Goal: Navigation & Orientation: Find specific page/section

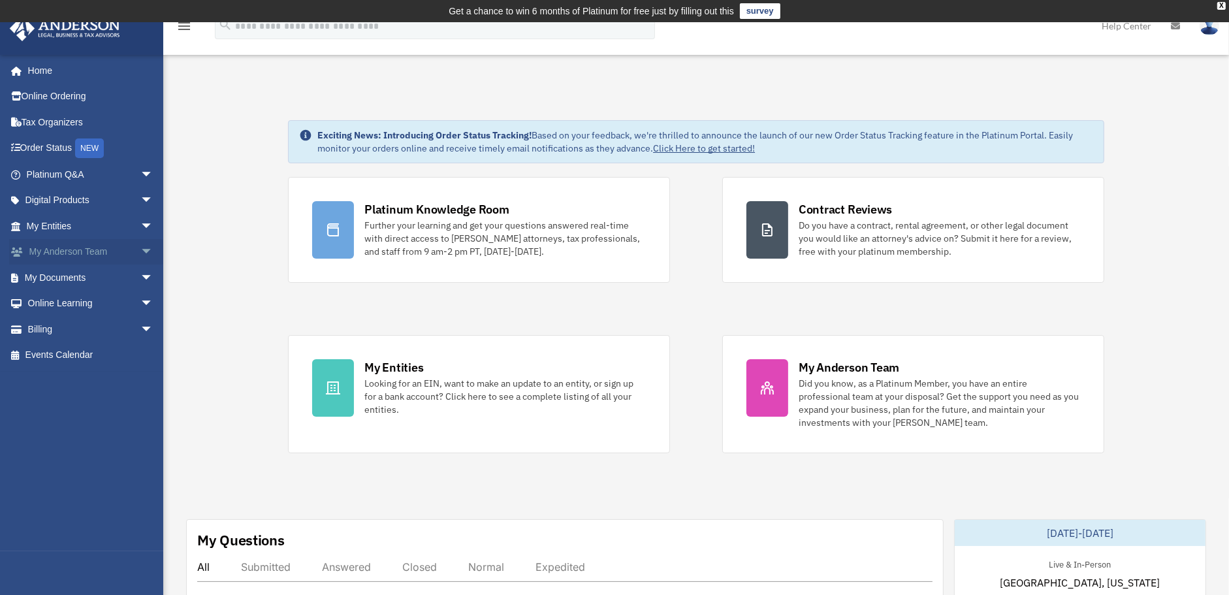
click at [65, 254] on link "My [PERSON_NAME] Team arrow_drop_down" at bounding box center [91, 252] width 164 height 26
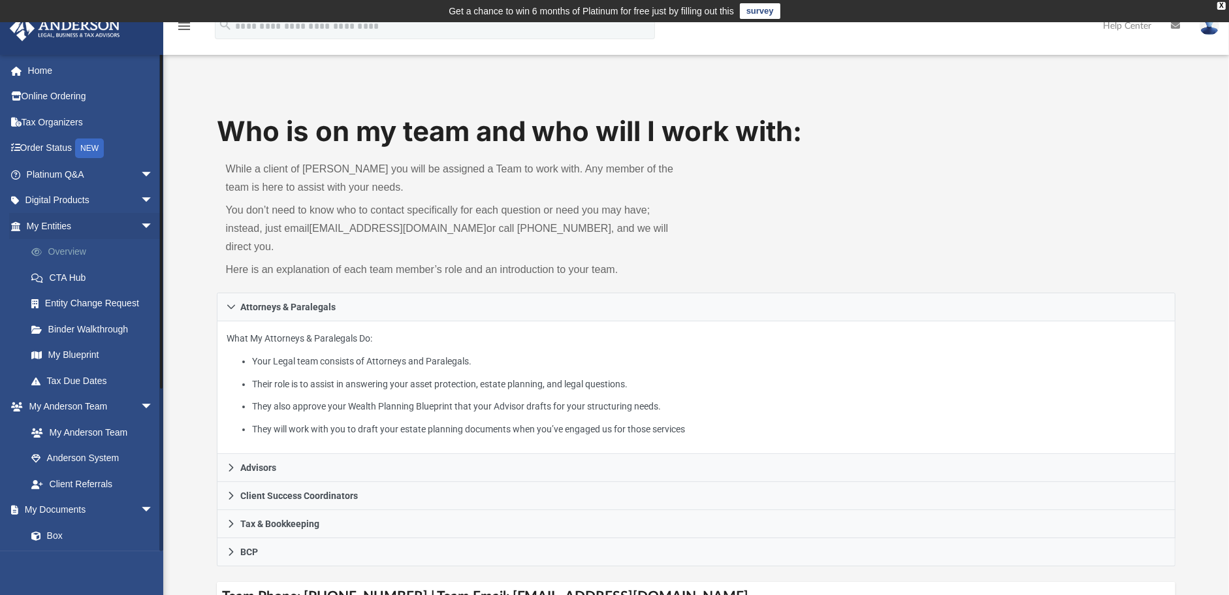
click at [65, 252] on link "Overview" at bounding box center [95, 252] width 155 height 26
click at [70, 278] on link "CTA Hub" at bounding box center [95, 277] width 155 height 26
click at [86, 278] on link "CTA Hub" at bounding box center [95, 277] width 155 height 26
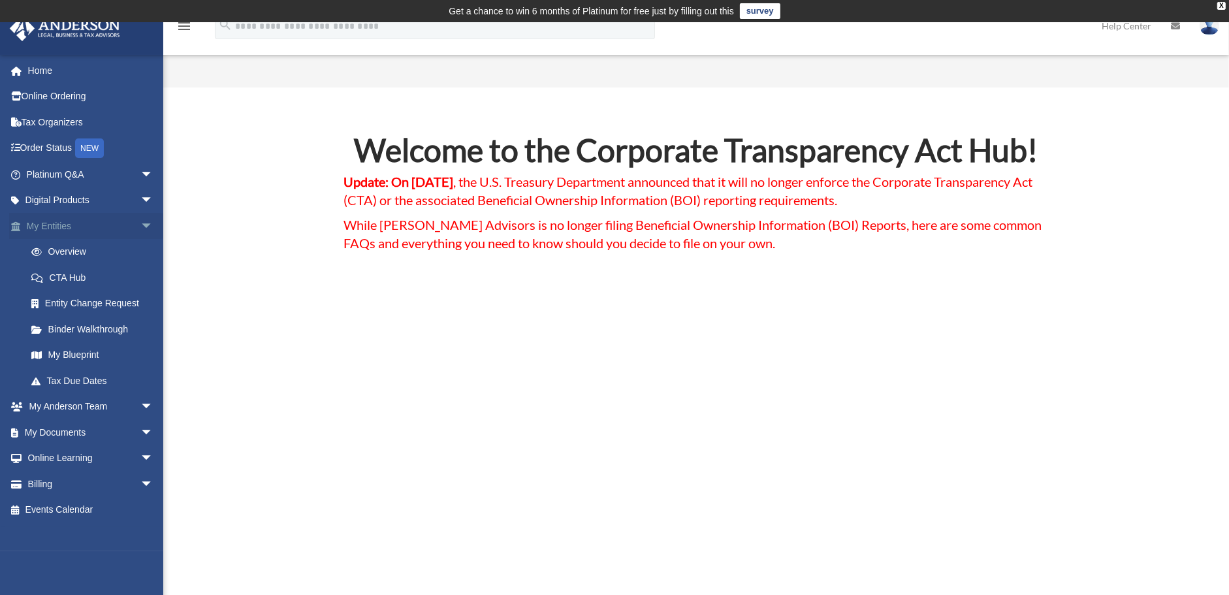
click at [52, 225] on link "My Entities arrow_drop_down" at bounding box center [91, 226] width 164 height 26
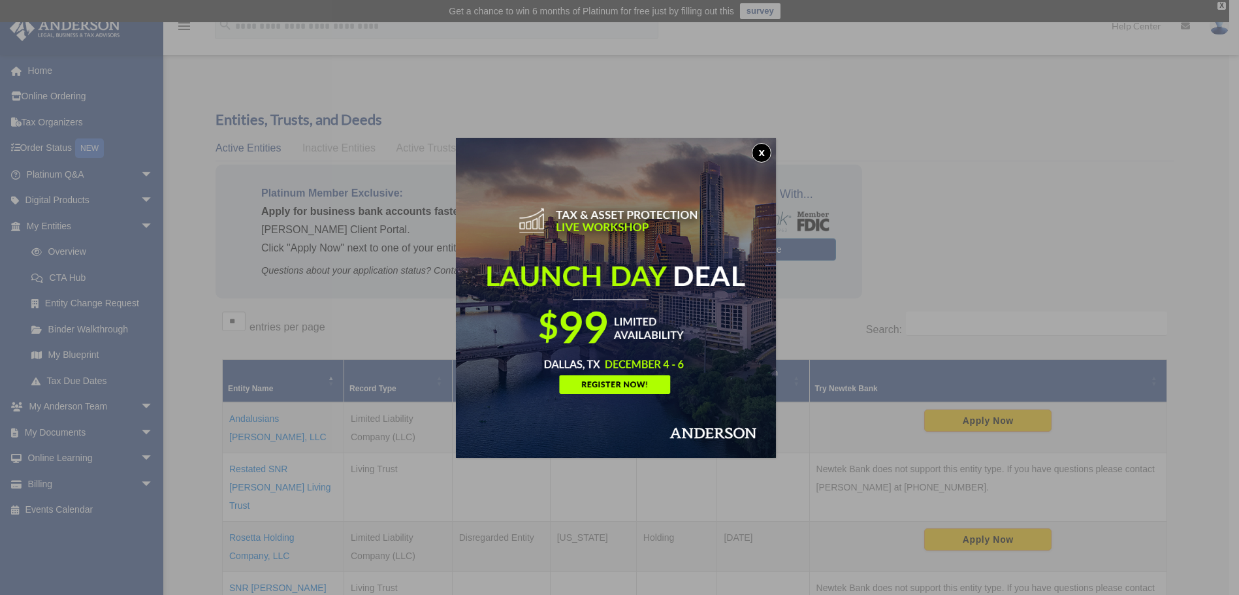
click at [765, 155] on button "x" at bounding box center [762, 153] width 20 height 20
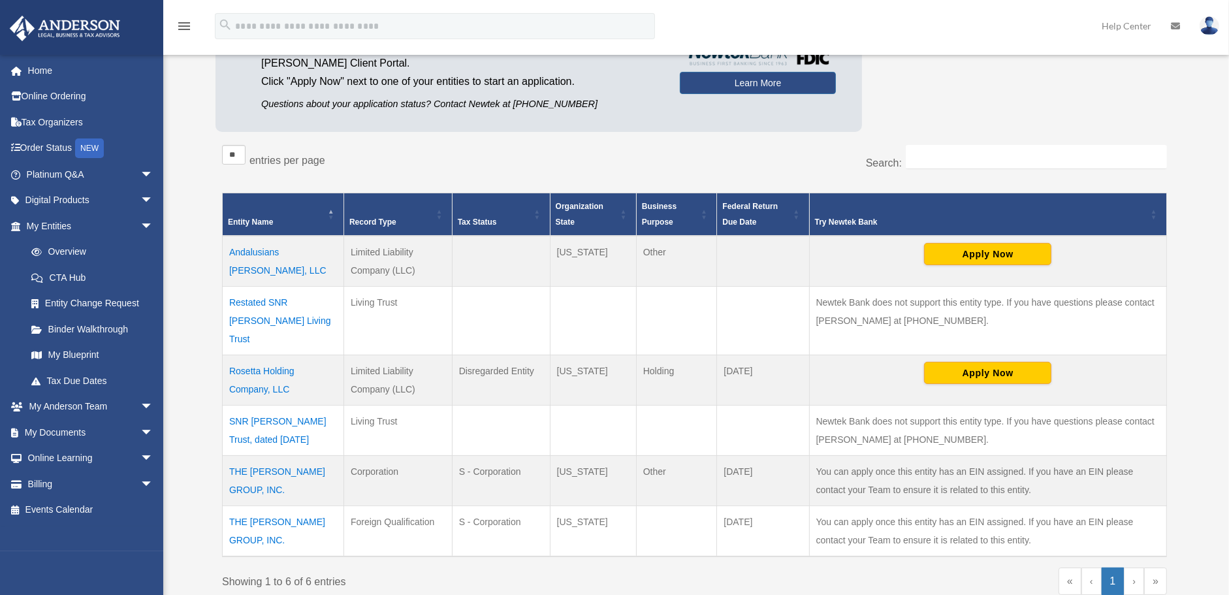
scroll to position [217, 0]
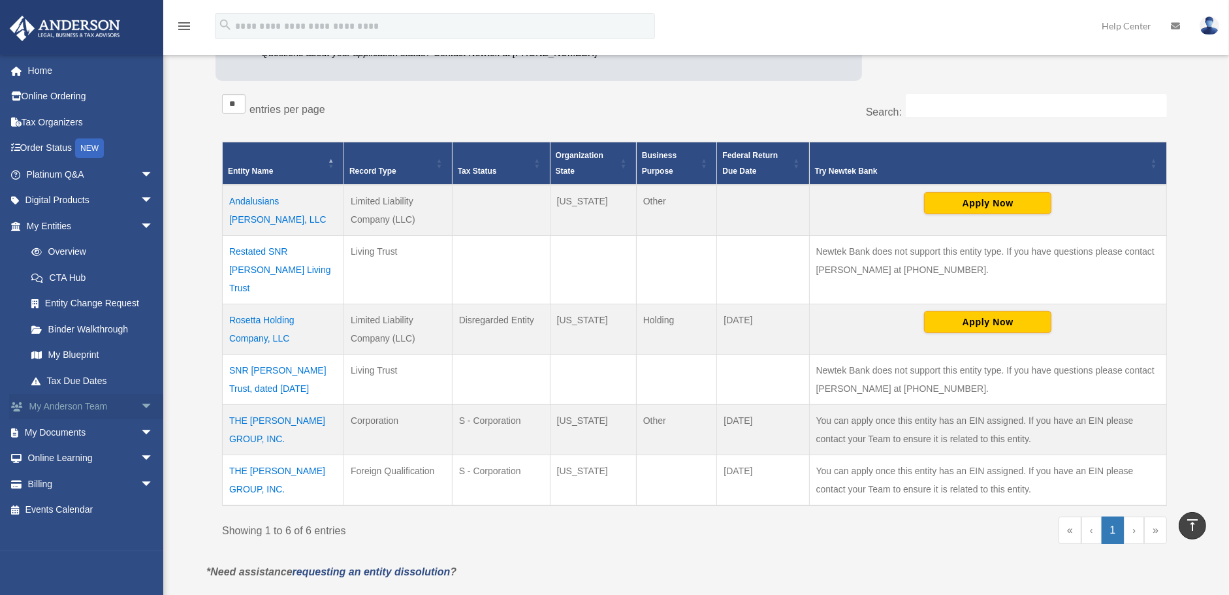
click at [72, 407] on link "My Anderson Team arrow_drop_down" at bounding box center [91, 407] width 164 height 26
click at [140, 404] on span "arrow_drop_down" at bounding box center [153, 407] width 26 height 27
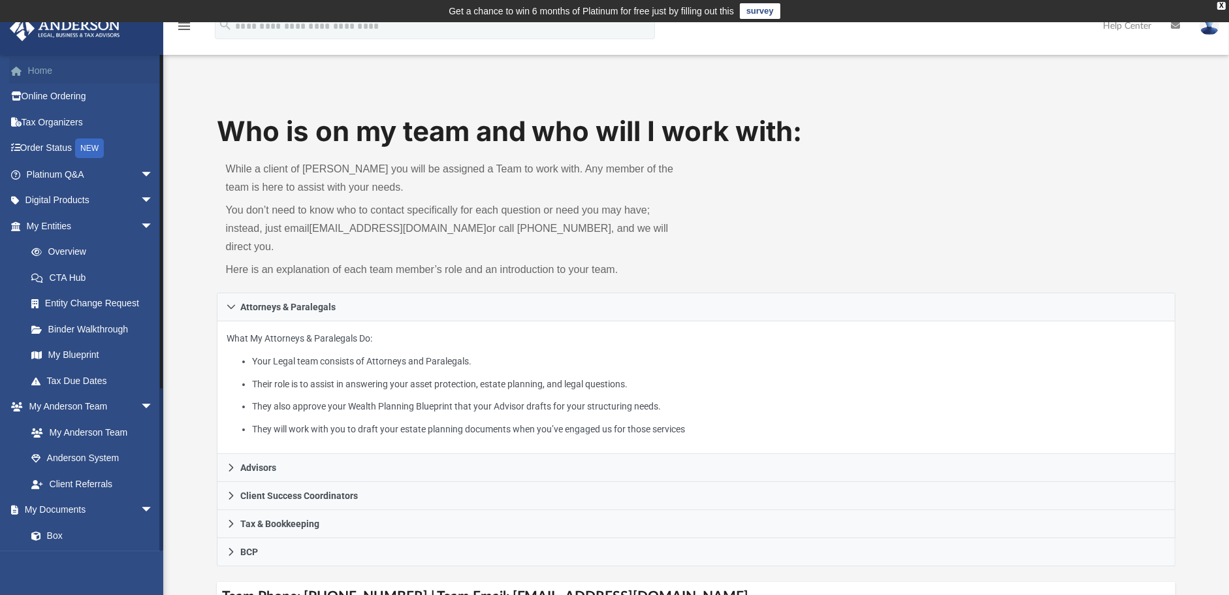
click at [40, 71] on link "Home" at bounding box center [91, 70] width 164 height 26
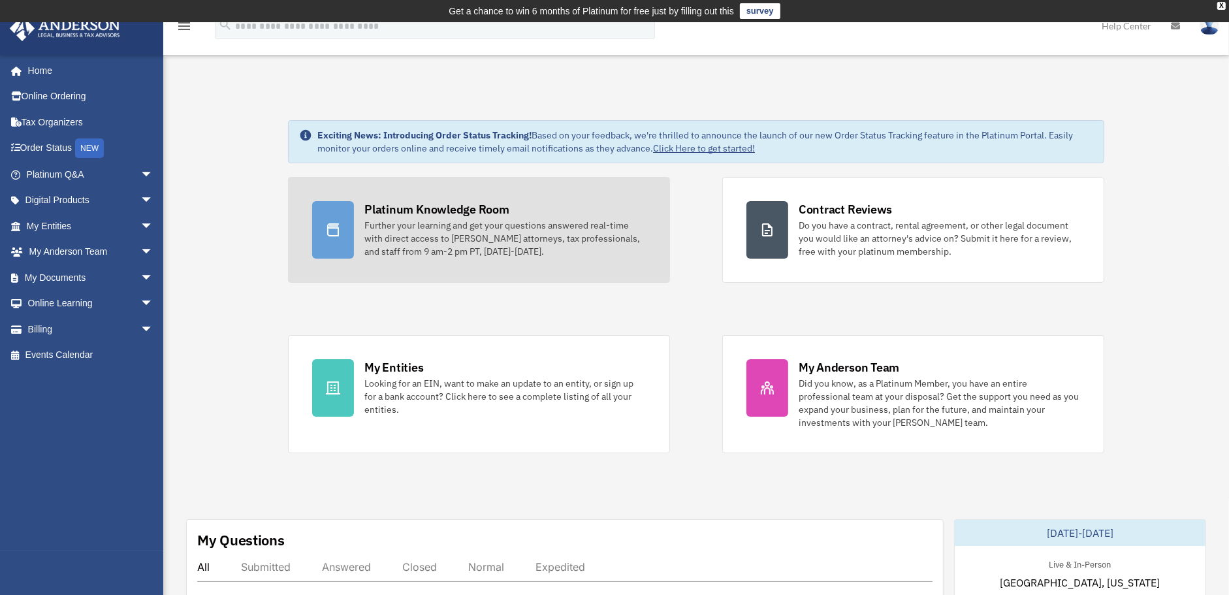
click at [509, 223] on div "Further your learning and get your questions answered real-time with direct acc…" at bounding box center [504, 238] width 281 height 39
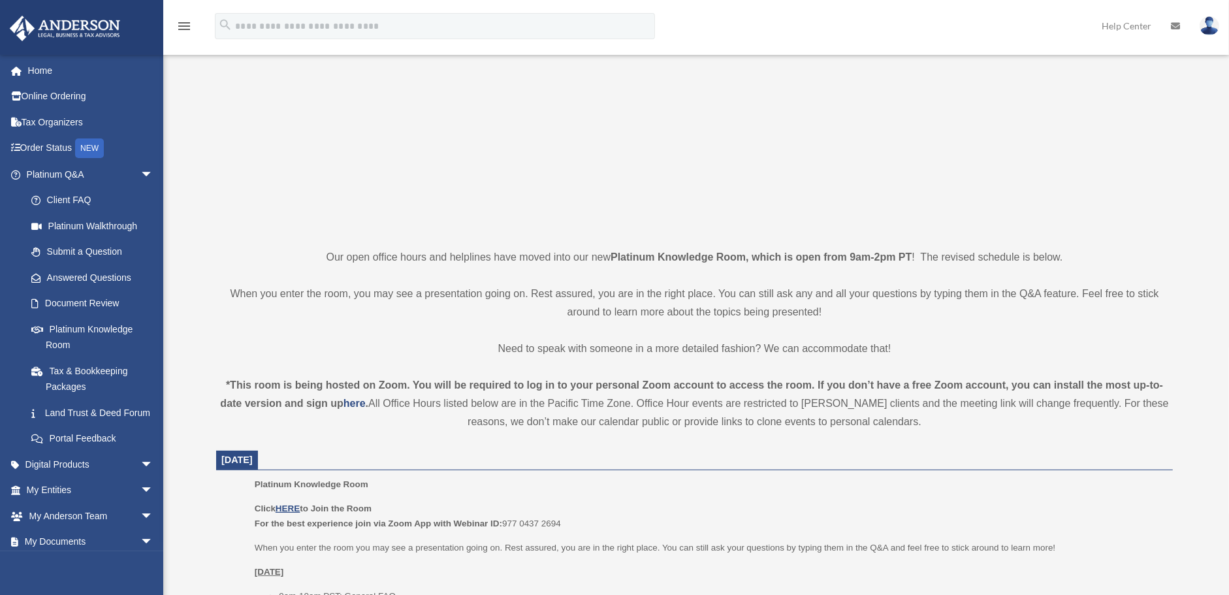
scroll to position [217, 0]
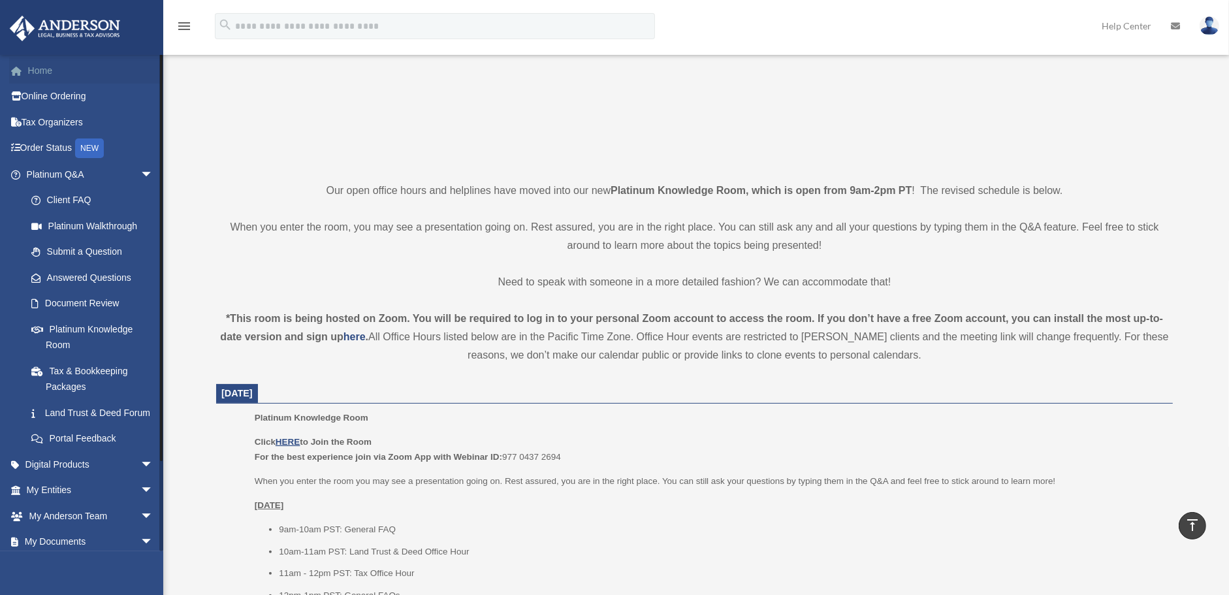
click at [74, 73] on link "Home" at bounding box center [91, 70] width 164 height 26
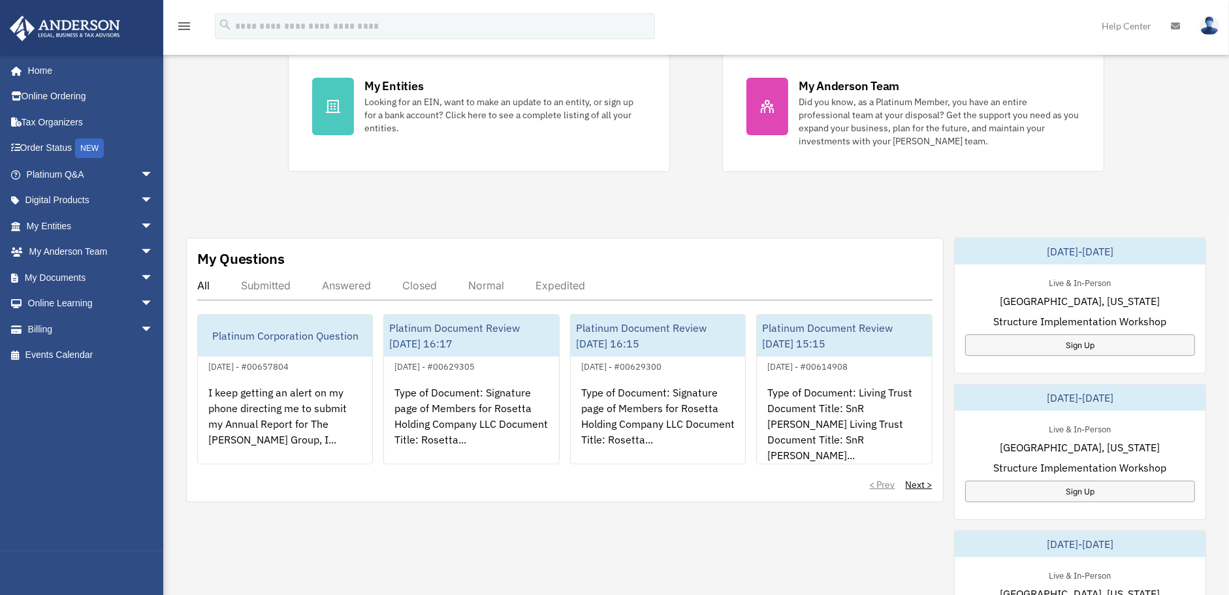
scroll to position [327, 0]
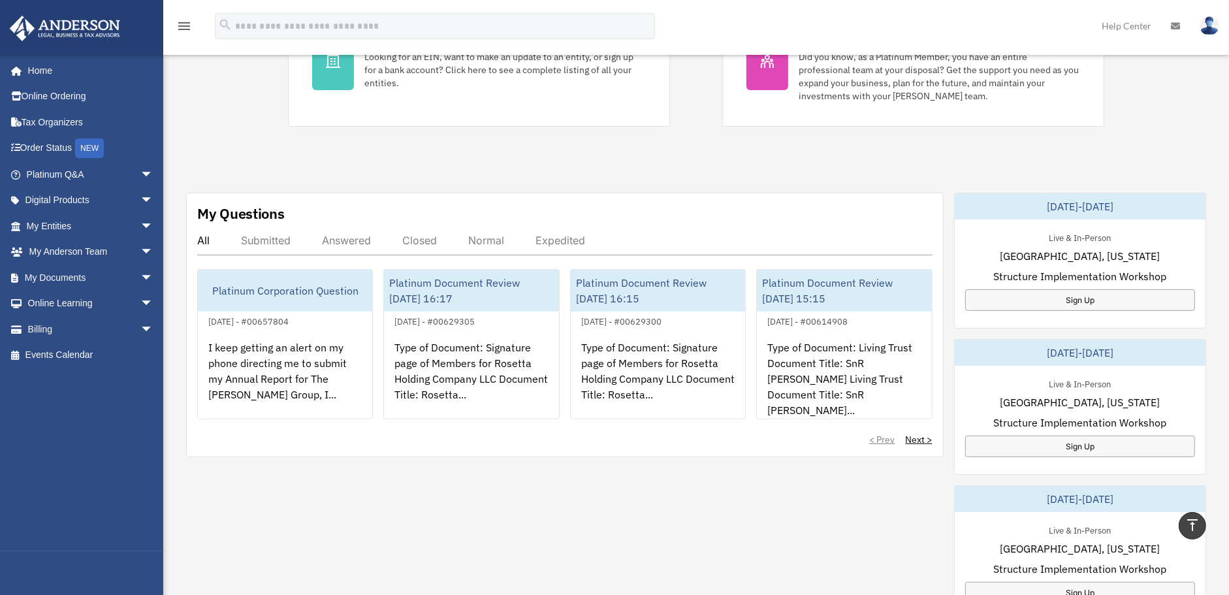
click at [1220, 138] on div "Exciting News: Introducing Order Status Tracking! Based on your feedback, we're…" at bounding box center [695, 362] width 1085 height 1202
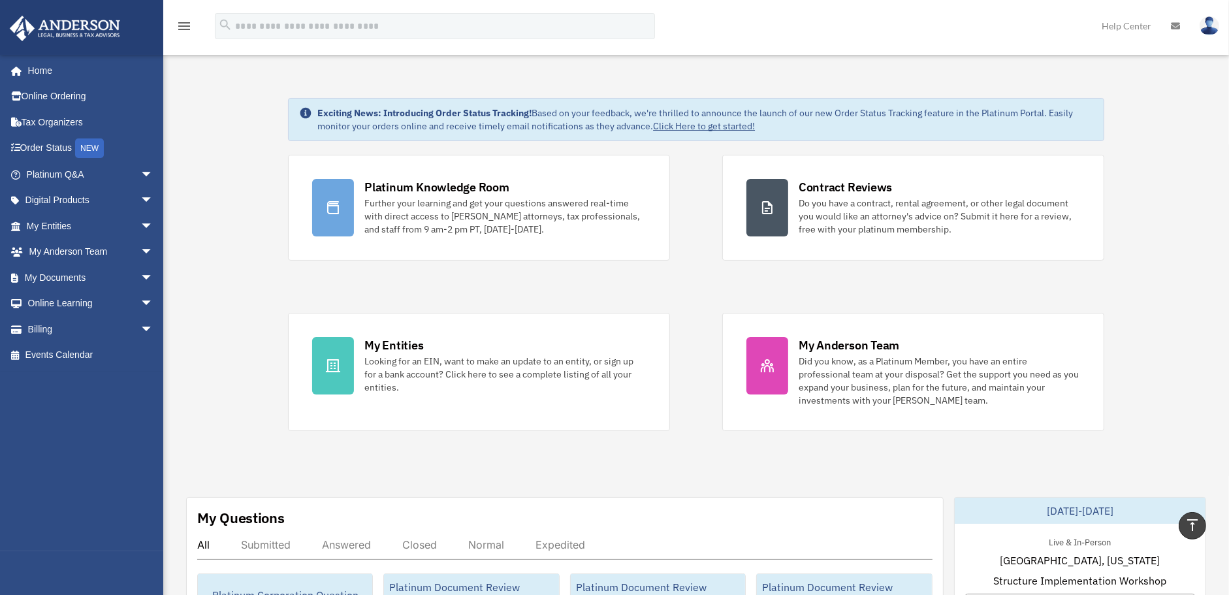
scroll to position [0, 0]
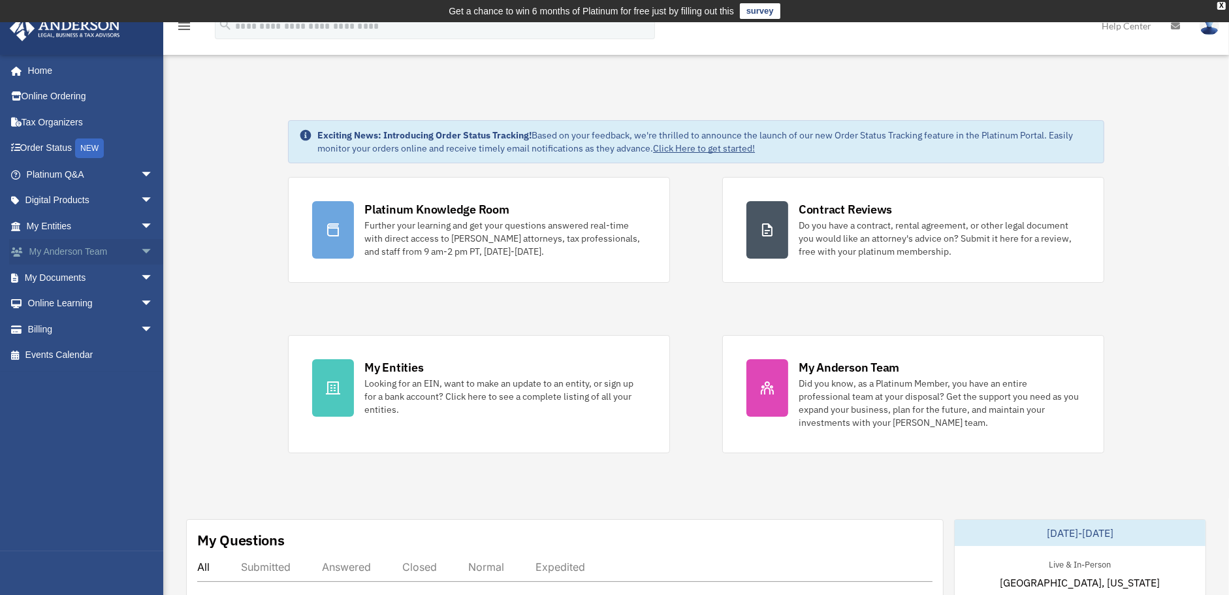
click at [71, 252] on link "My [PERSON_NAME] Team arrow_drop_down" at bounding box center [91, 252] width 164 height 26
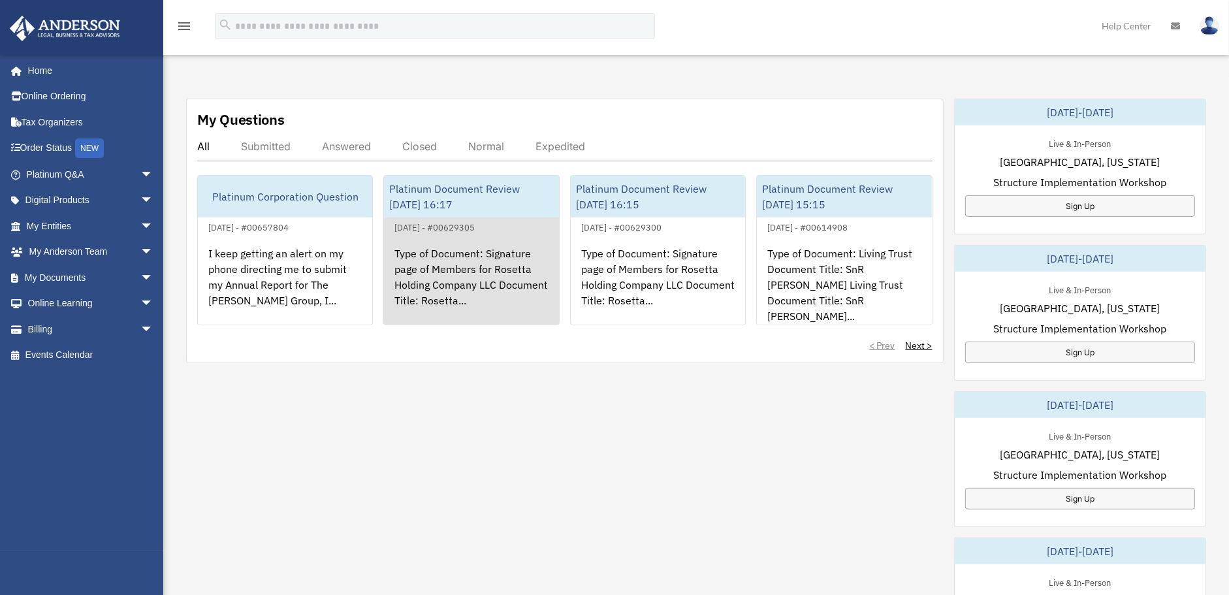
scroll to position [435, 0]
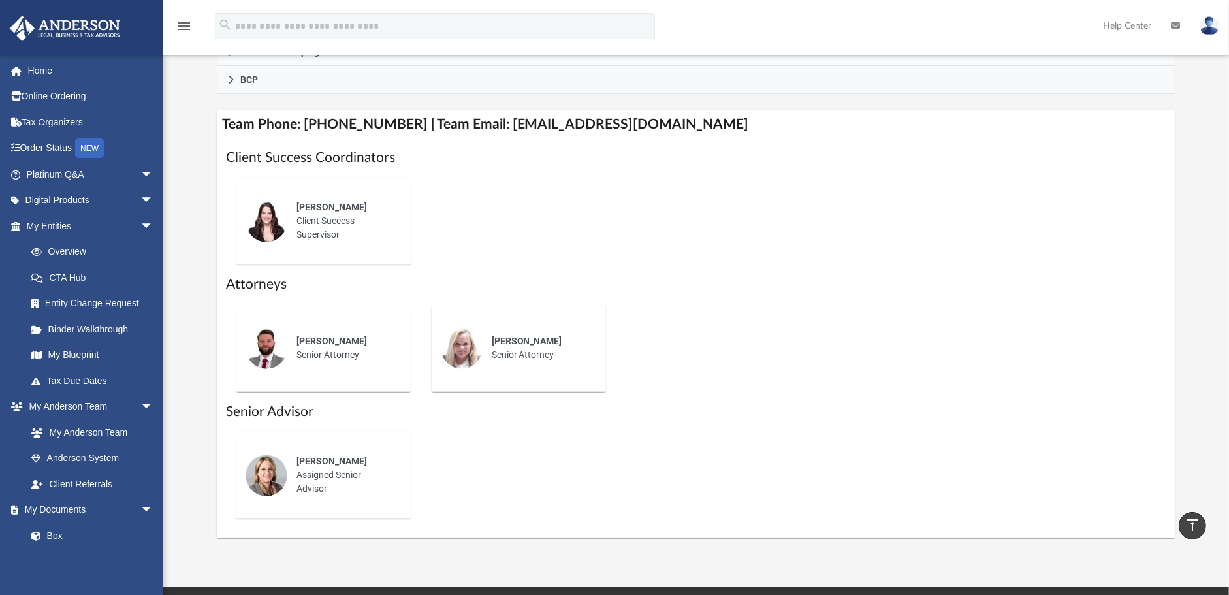
scroll to position [439, 0]
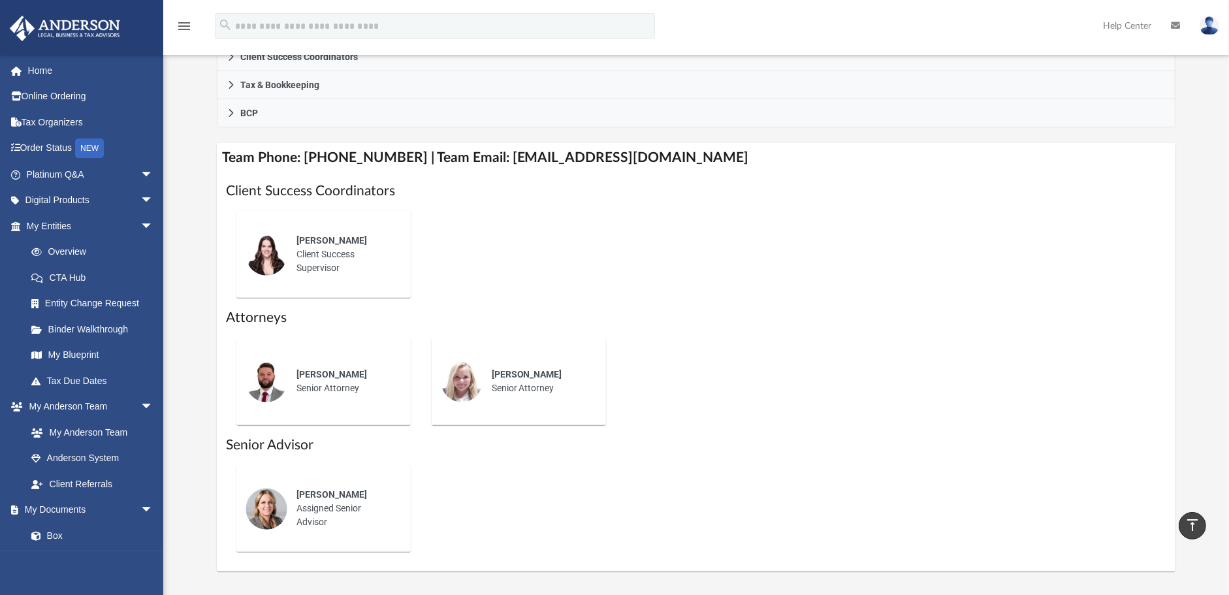
drag, startPoint x: 1179, startPoint y: 127, endPoint x: 1211, endPoint y: 67, distance: 68.6
click at [1211, 67] on div "Who is on my team and who will I work with: While a client of [PERSON_NAME] you…" at bounding box center [696, 122] width 1066 height 898
